Goal: Obtain resource: Obtain resource

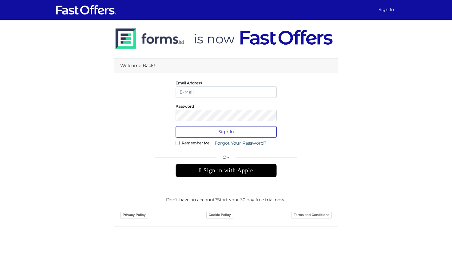
type input "[PERSON_NAME][EMAIL_ADDRESS][DOMAIN_NAME]"
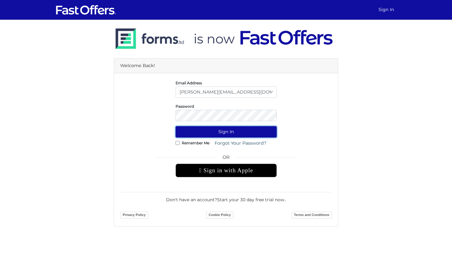
click at [243, 130] on button "Sign In" at bounding box center [226, 131] width 101 height 11
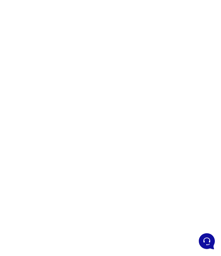
scroll to position [32, 0]
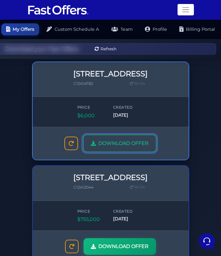
click at [120, 146] on span "DOWNLOAD OFFER" at bounding box center [123, 143] width 50 height 8
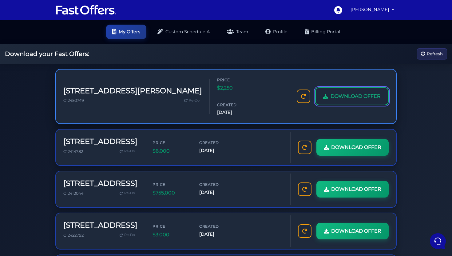
click at [340, 92] on span "DOWNLOAD OFFER" at bounding box center [356, 96] width 50 height 8
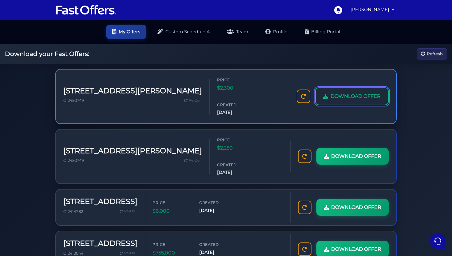
click at [365, 92] on span "DOWNLOAD OFFER" at bounding box center [356, 96] width 50 height 8
